Goal: Task Accomplishment & Management: Manage account settings

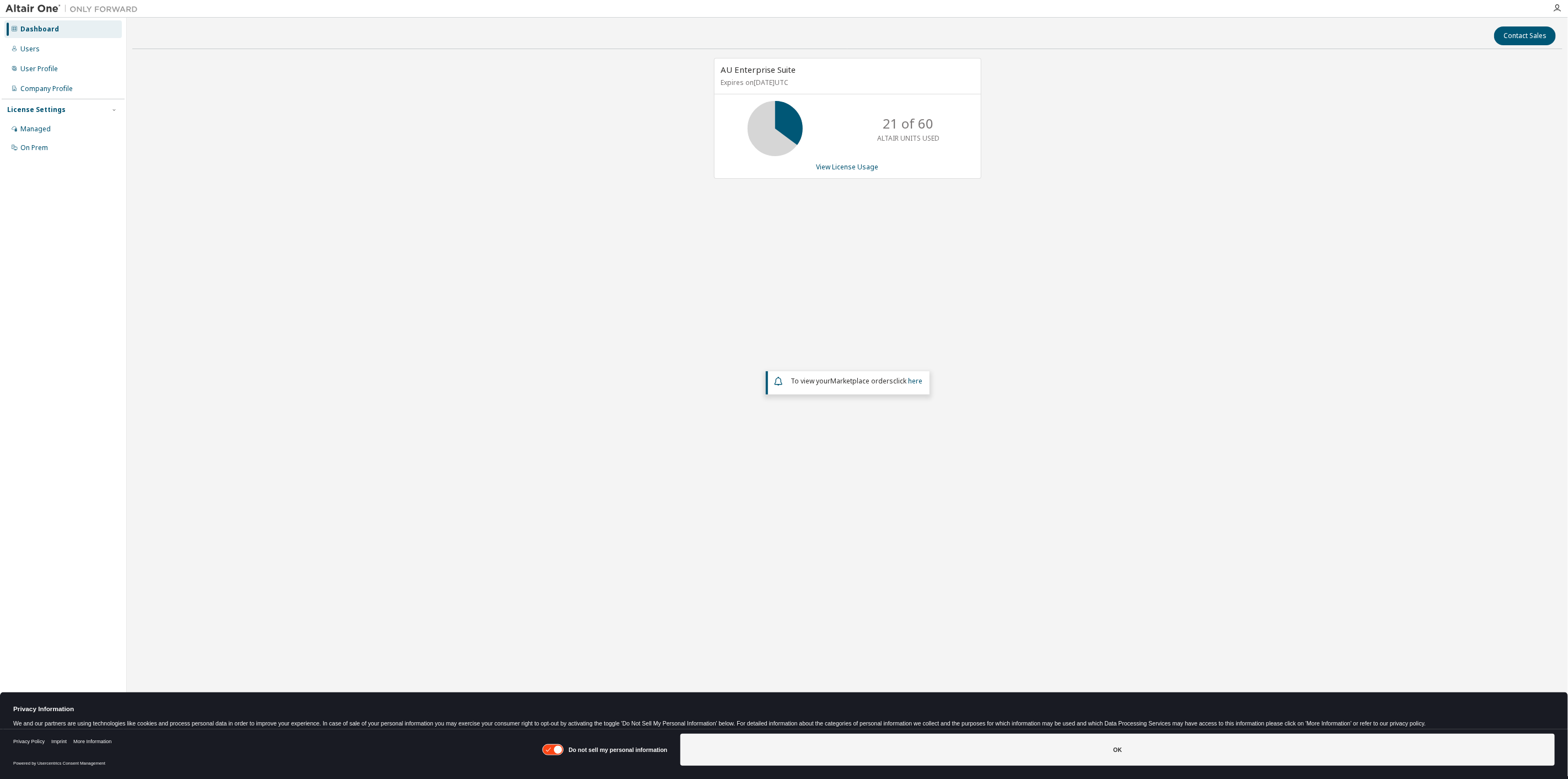
click at [1104, 134] on div "AU Enterprise Suite Expires on [DATE] UTC 21 of 60 ALTAIR UNITS USED View Licen…" at bounding box center [847, 311] width 1430 height 506
click at [835, 168] on link "View License Usage" at bounding box center [847, 166] width 62 height 9
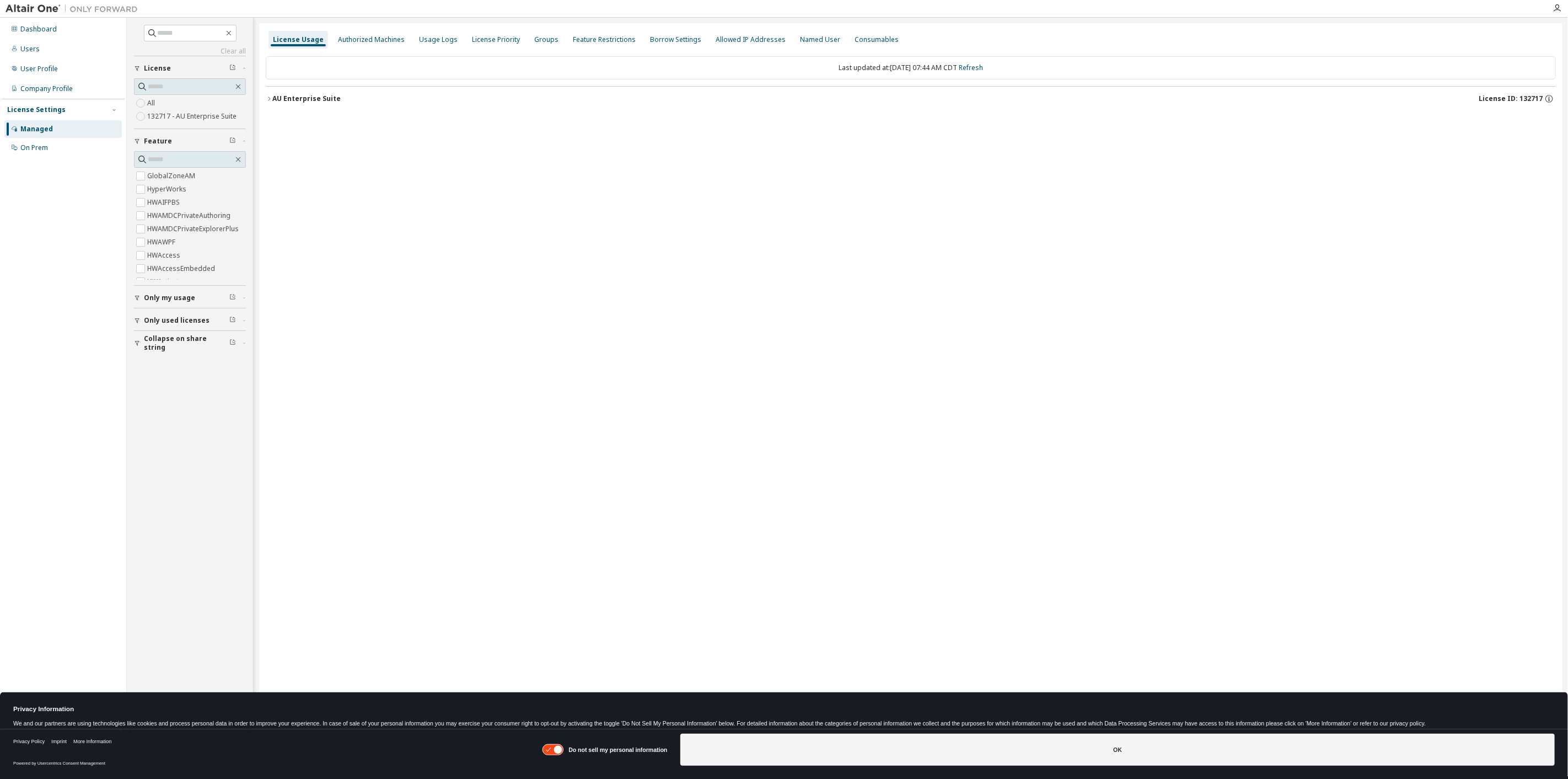
click at [273, 95] on div "AU Enterprise Suite" at bounding box center [306, 99] width 68 height 9
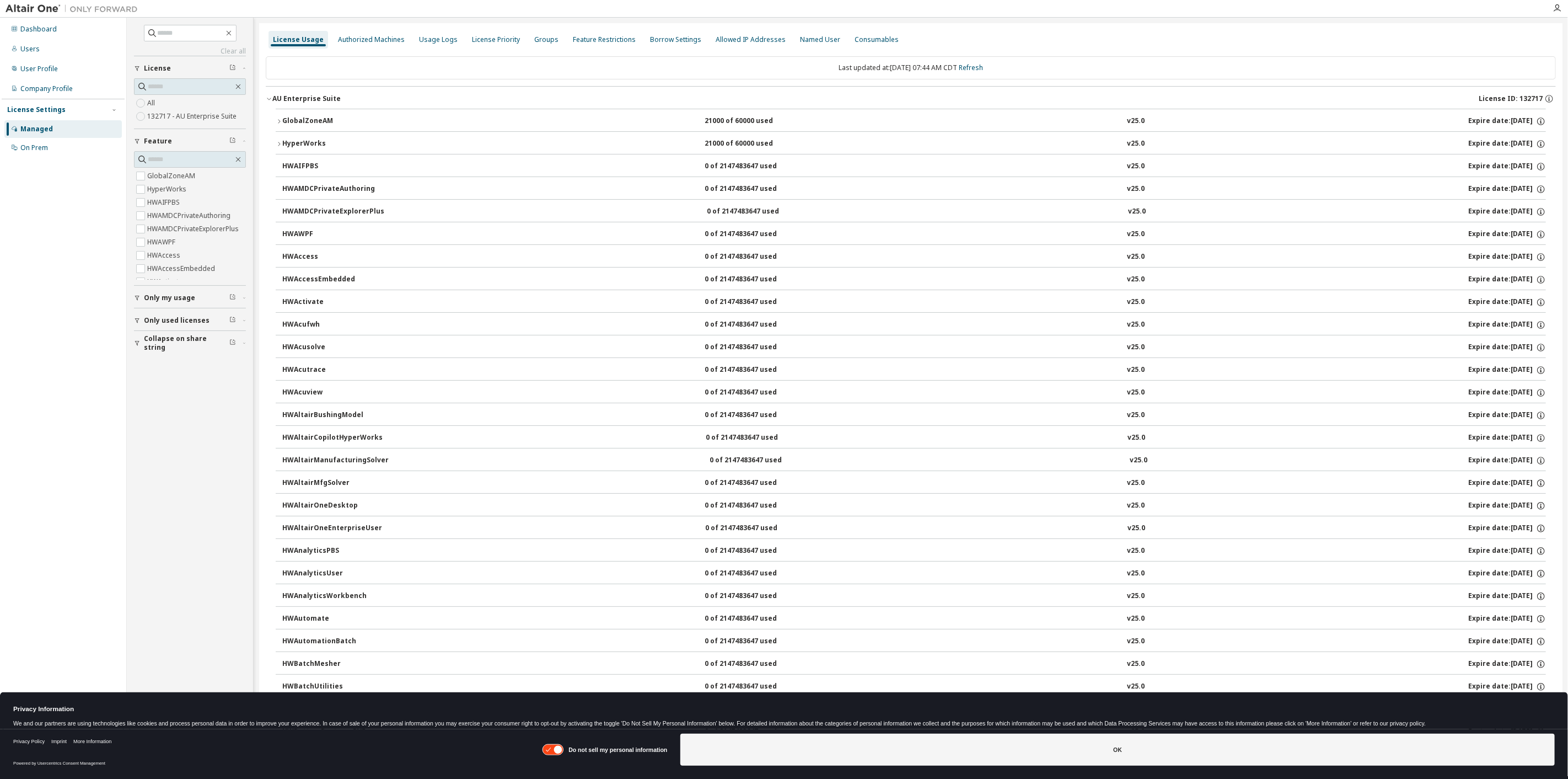
click at [276, 119] on icon "button" at bounding box center [279, 121] width 7 height 7
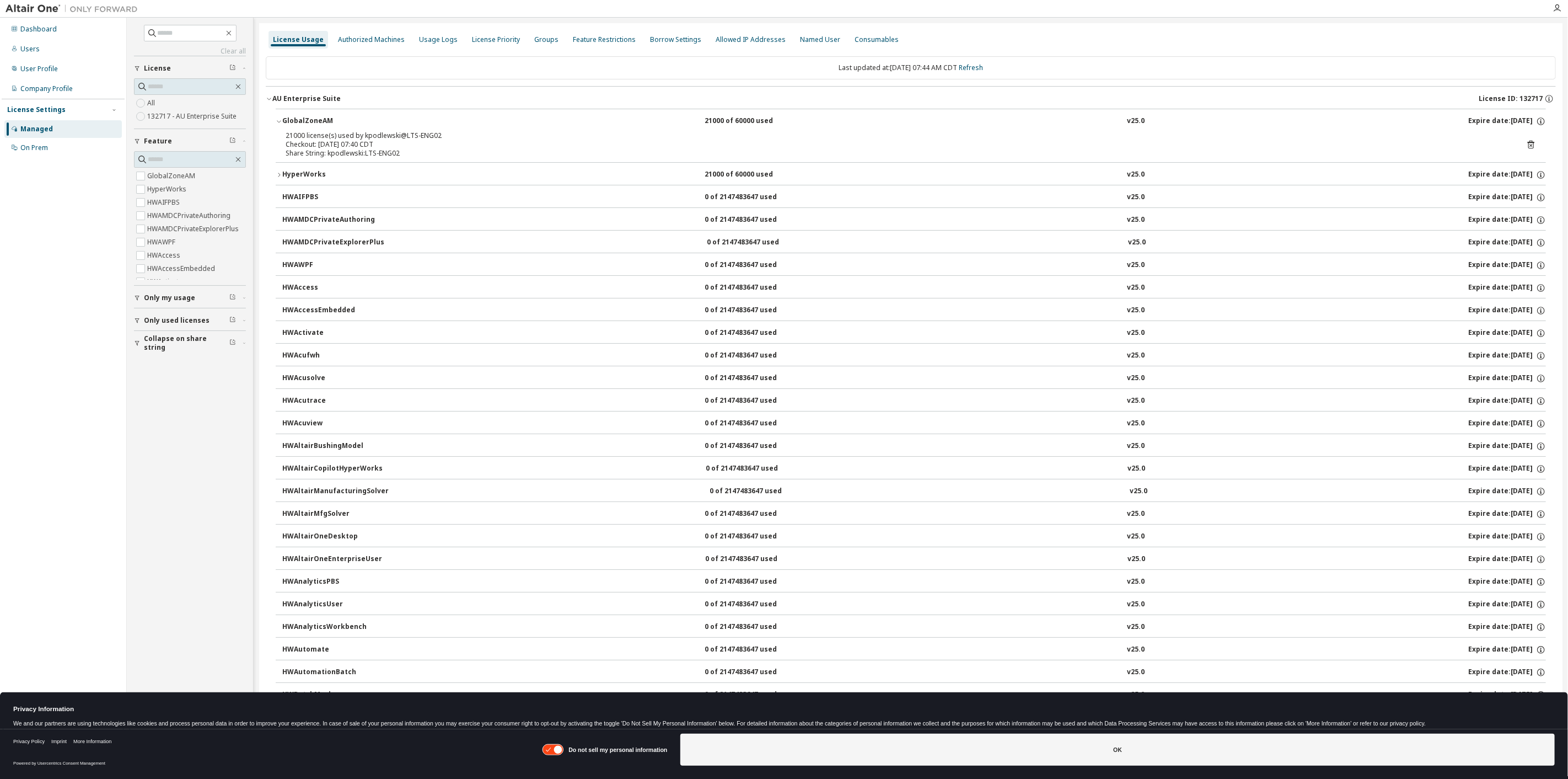
click at [276, 119] on icon "button" at bounding box center [279, 121] width 7 height 7
